Goal: Information Seeking & Learning: Learn about a topic

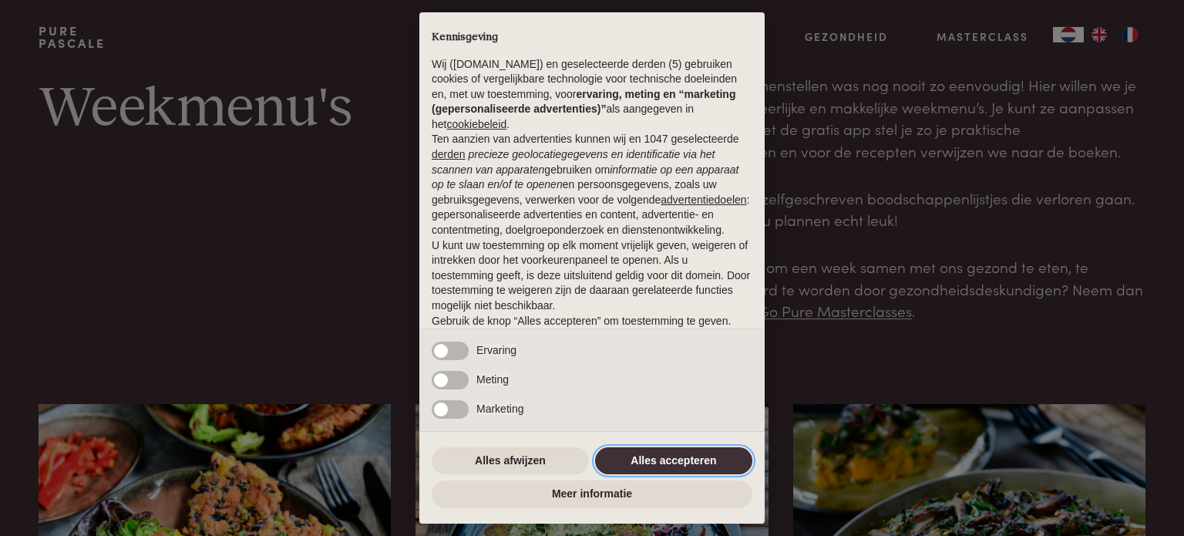
click at [676, 458] on button "Alles accepteren" at bounding box center [673, 461] width 157 height 28
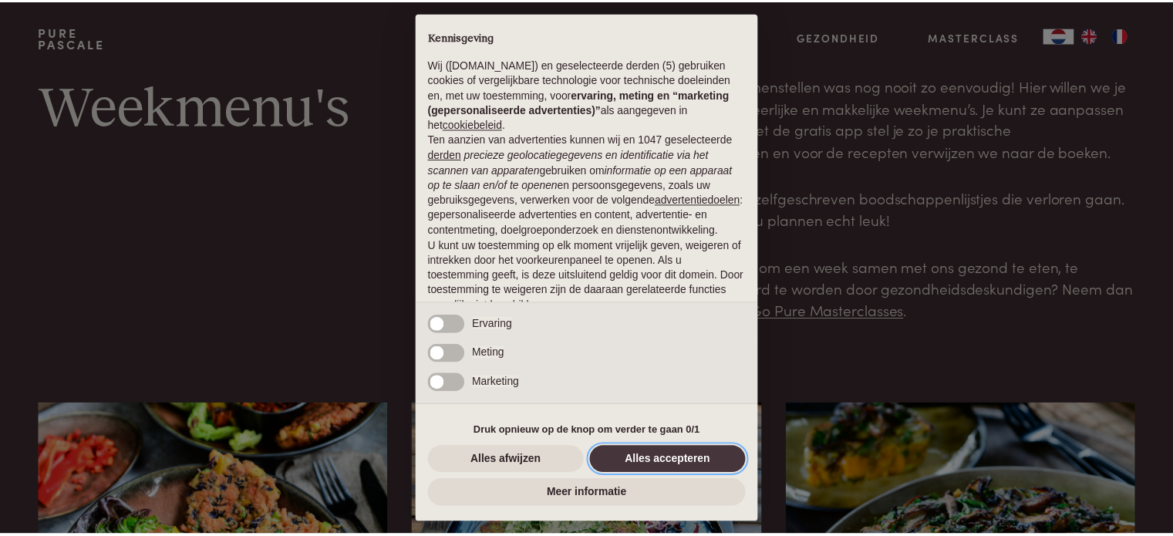
scroll to position [83, 0]
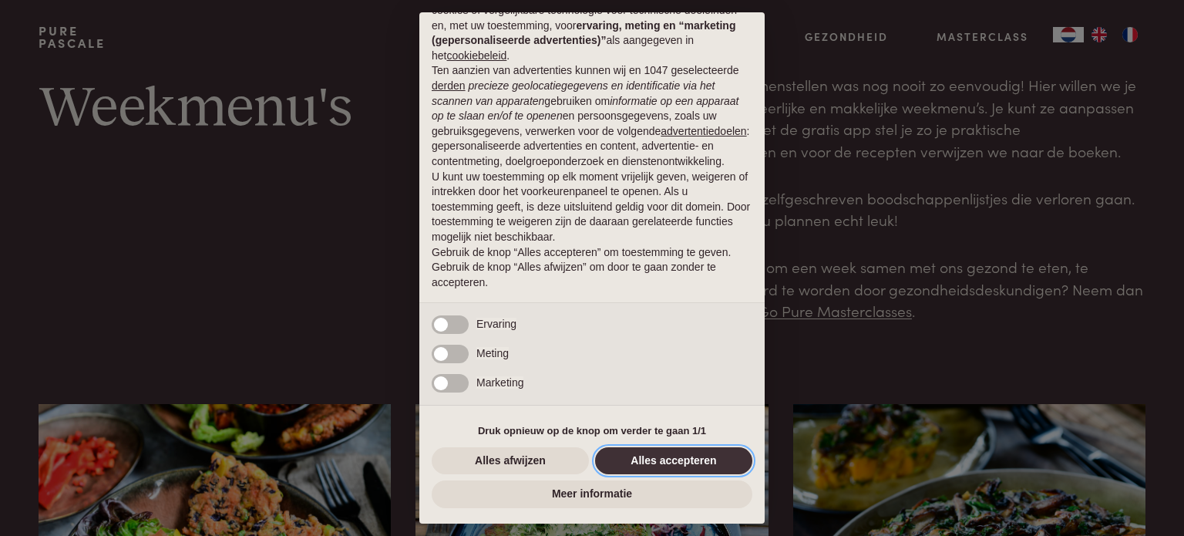
click at [682, 461] on button "Alles accepteren" at bounding box center [673, 461] width 157 height 28
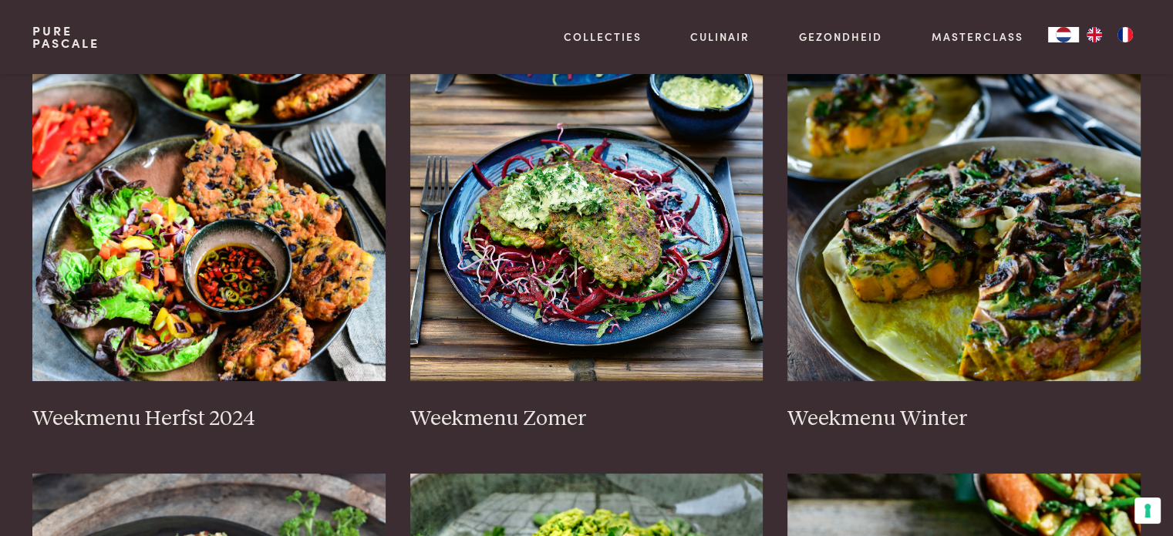
scroll to position [358, 0]
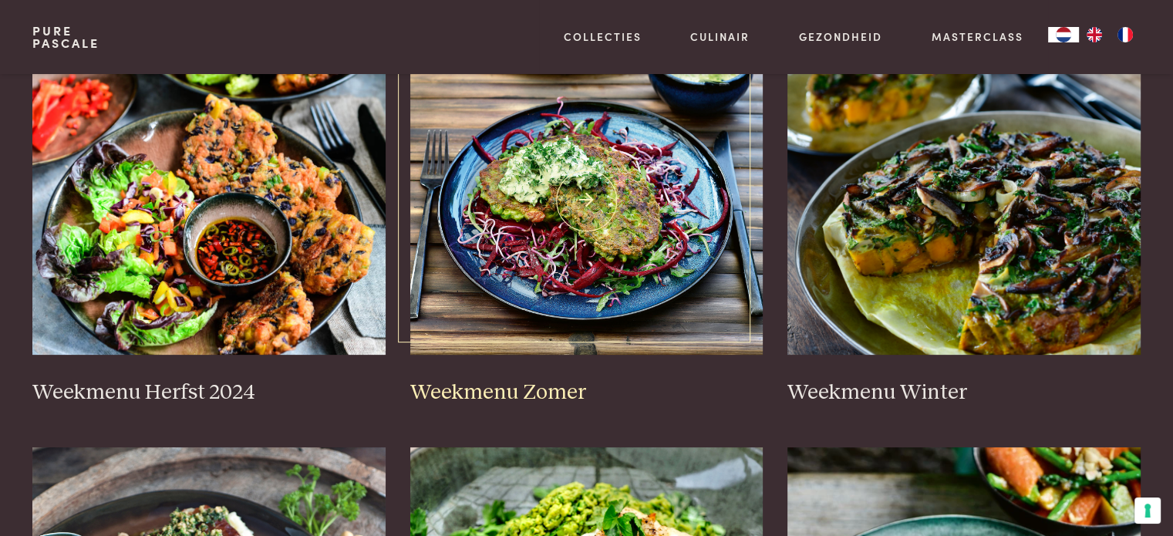
click at [491, 394] on h3 "Weekmenu Zomer" at bounding box center [586, 392] width 353 height 27
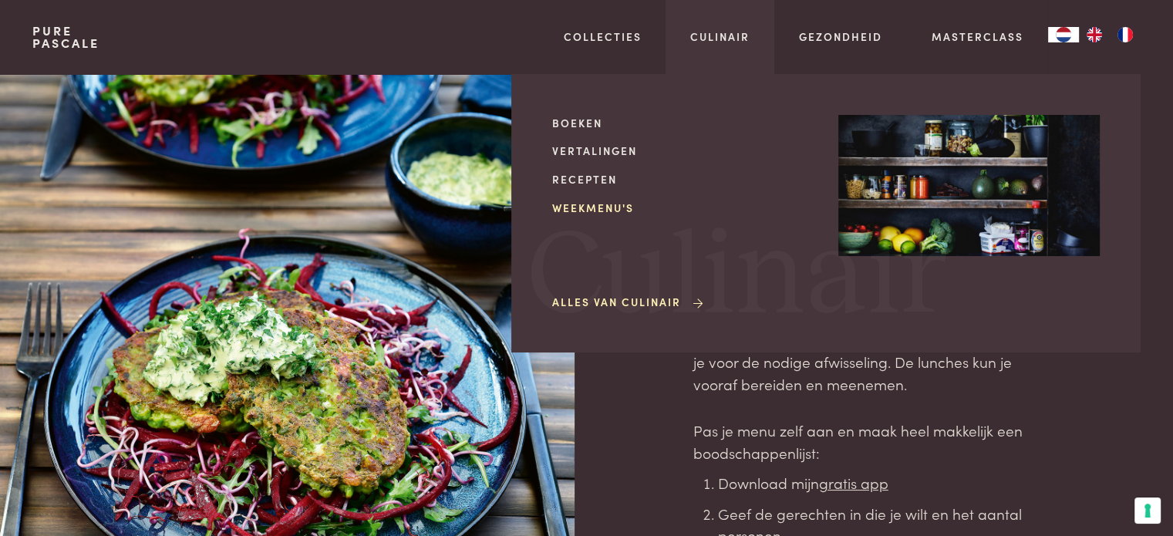
click at [602, 209] on link "Weekmenu's" at bounding box center [682, 208] width 261 height 16
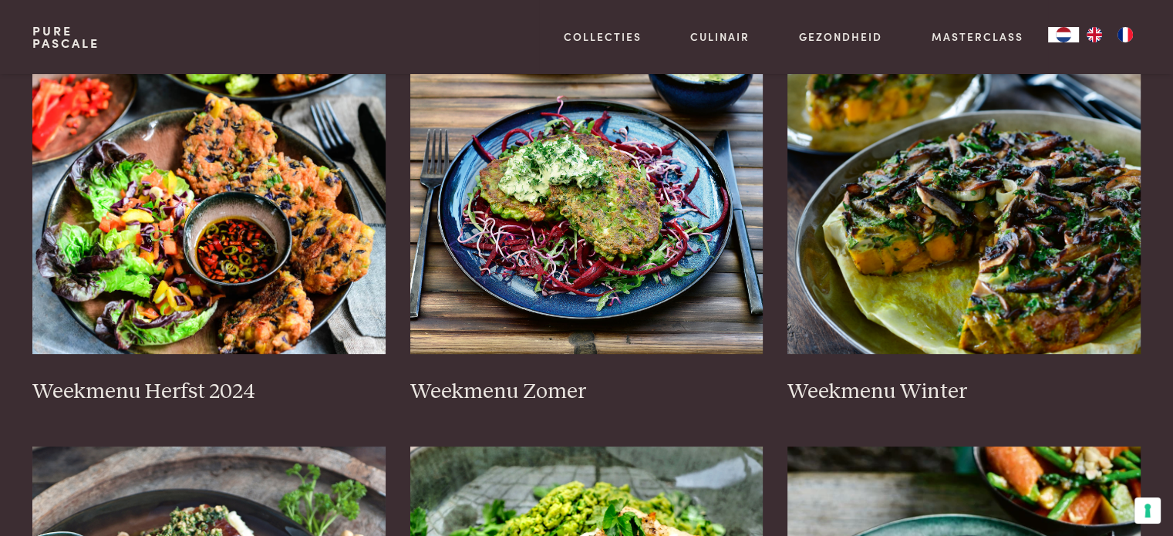
scroll to position [771, 0]
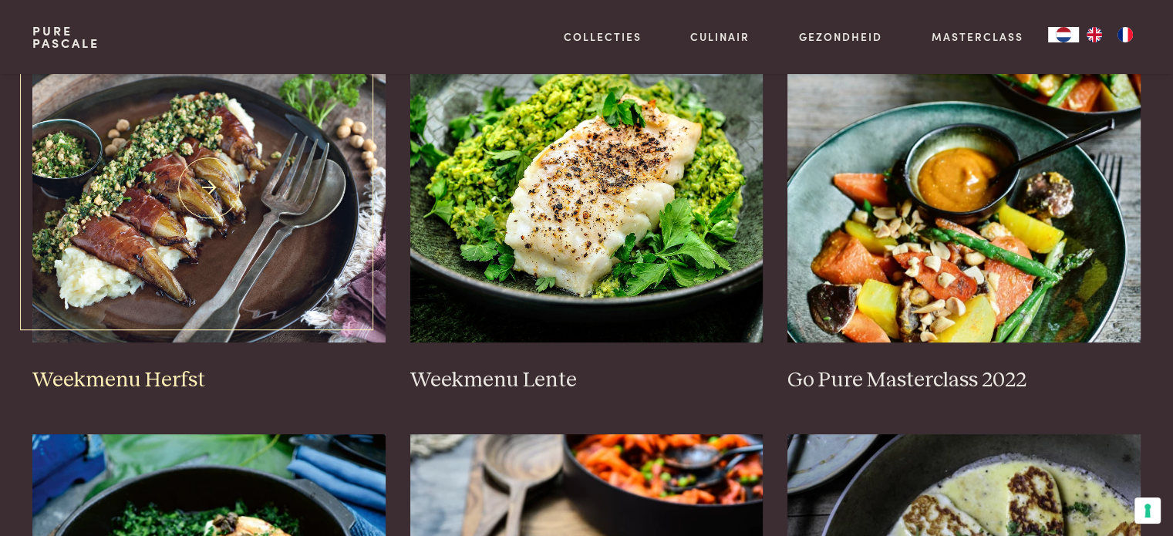
click at [163, 241] on img at bounding box center [208, 188] width 353 height 308
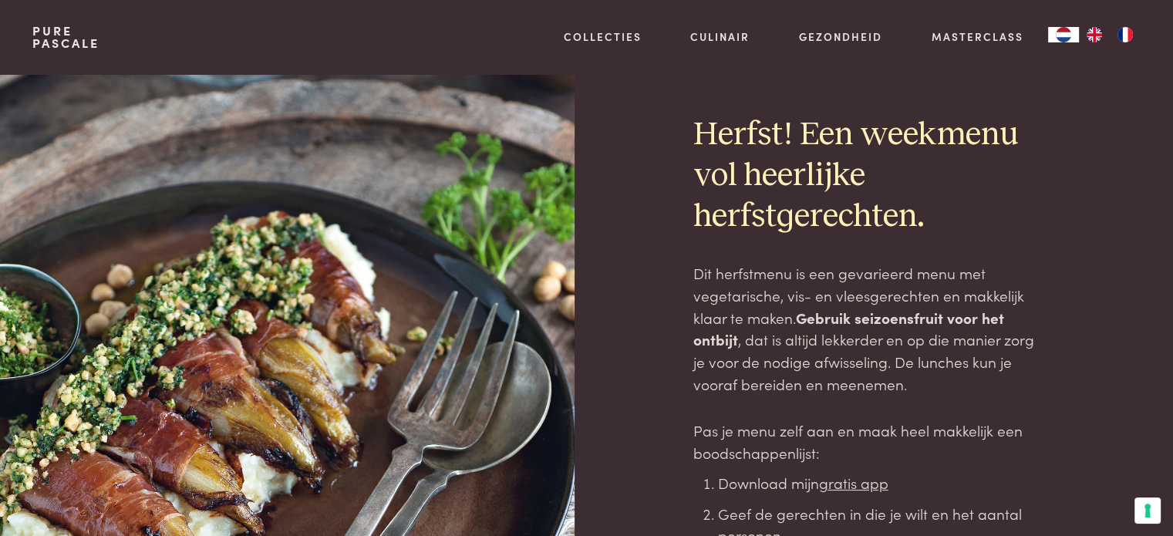
click at [858, 480] on u "gratis app" at bounding box center [853, 482] width 69 height 21
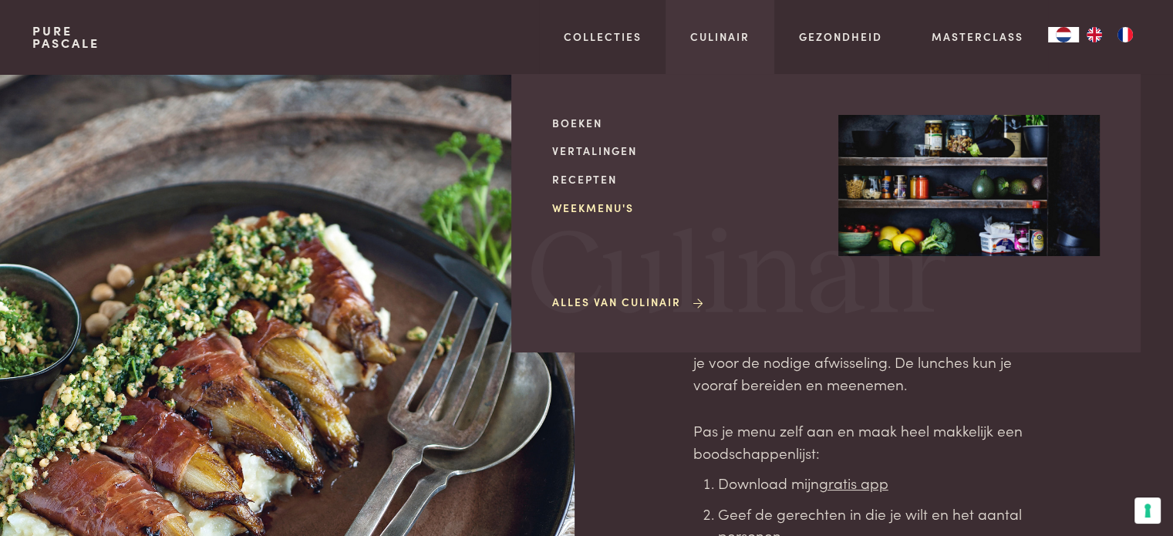
click at [597, 209] on link "Weekmenu's" at bounding box center [682, 208] width 261 height 16
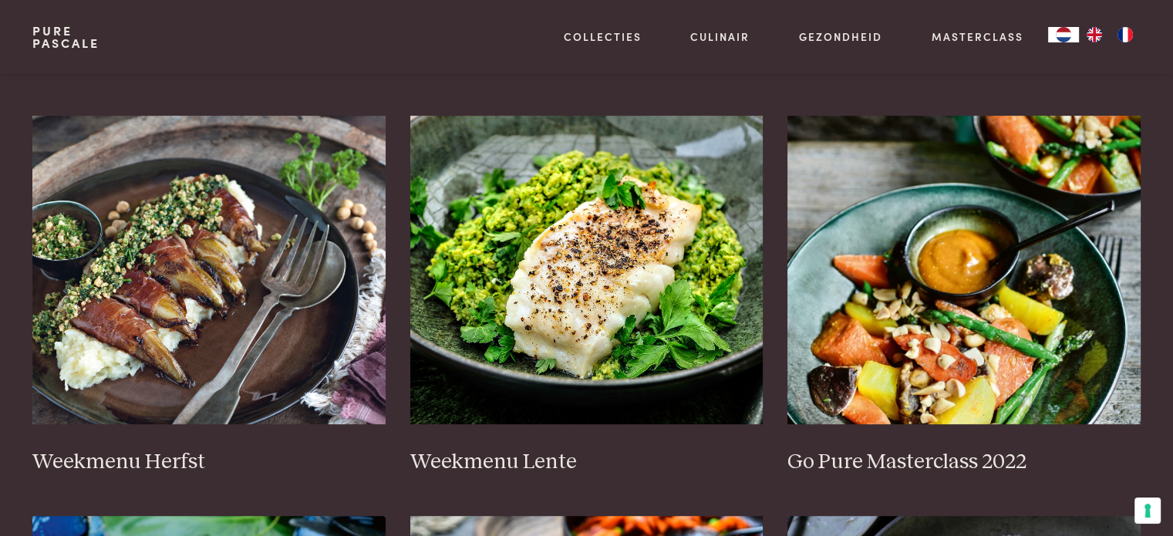
scroll to position [423, 0]
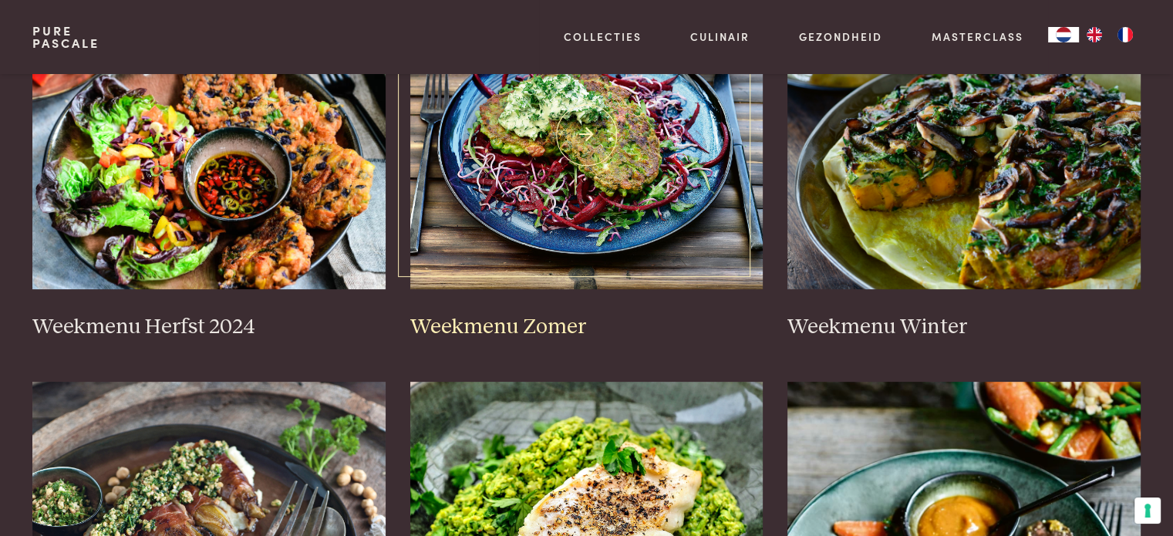
click at [666, 209] on img at bounding box center [586, 135] width 353 height 308
